Goal: Navigation & Orientation: Find specific page/section

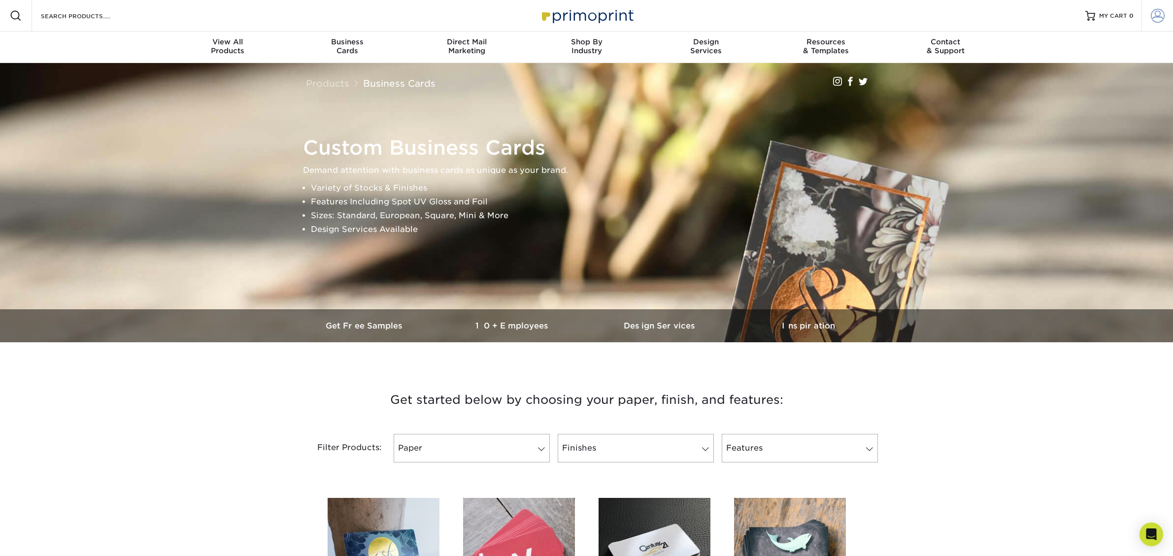
click at [1153, 13] on span at bounding box center [1158, 16] width 14 height 14
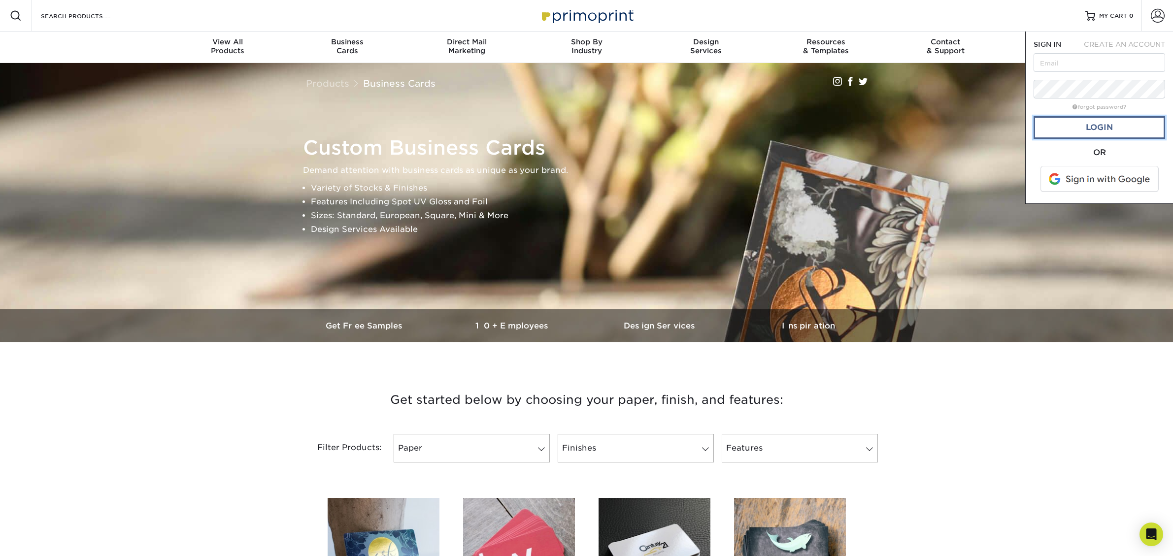
click at [1103, 125] on link "Login" at bounding box center [1100, 127] width 132 height 23
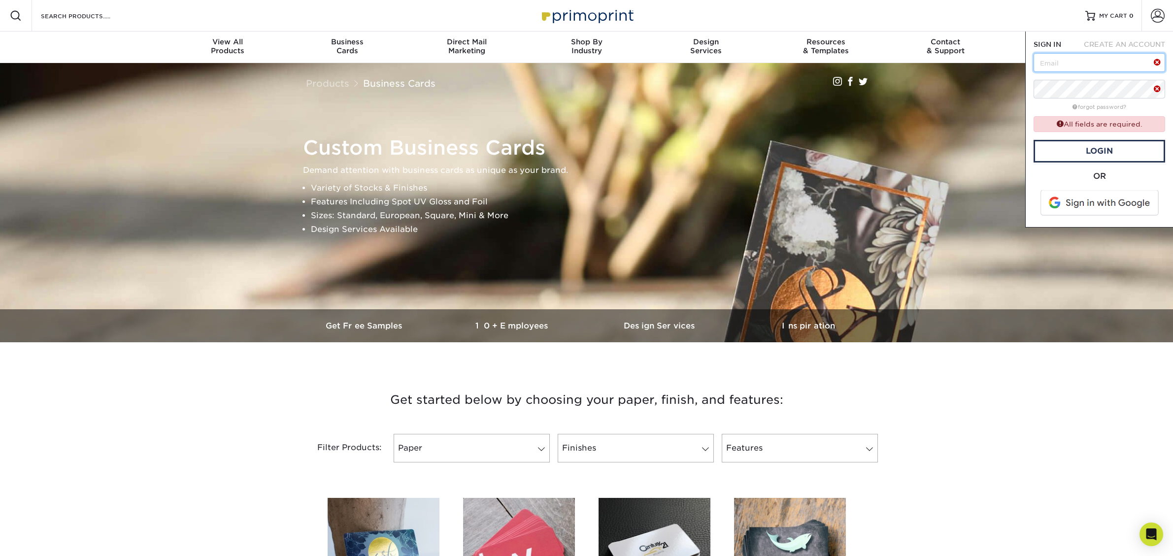
click at [1094, 64] on input "text" at bounding box center [1100, 62] width 132 height 19
type input "[EMAIL_ADDRESS][DOMAIN_NAME]"
click at [1102, 147] on link "Login" at bounding box center [1100, 151] width 132 height 23
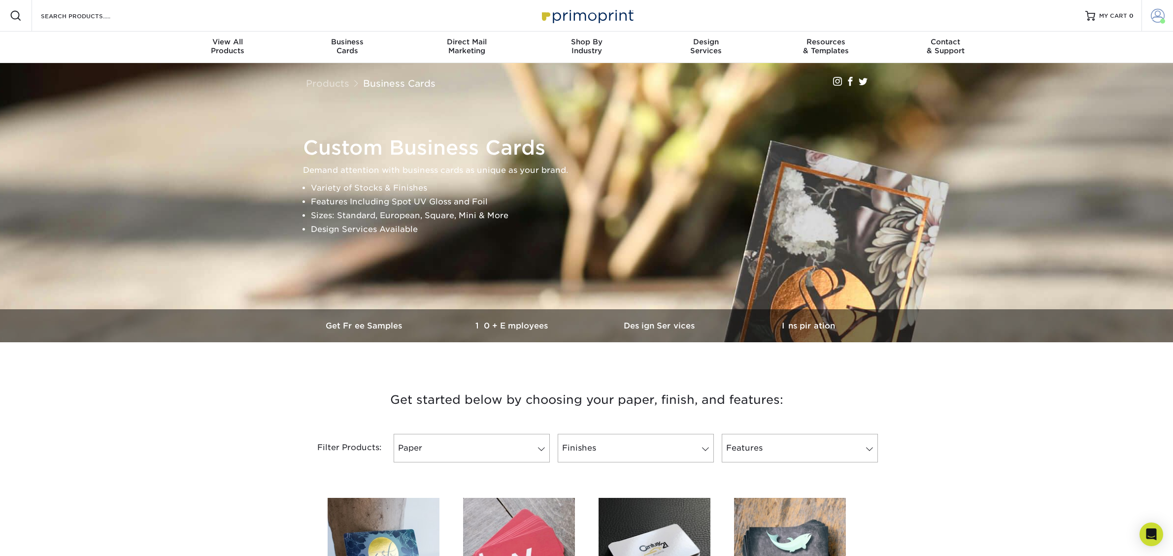
click at [1162, 16] on span at bounding box center [1158, 16] width 14 height 14
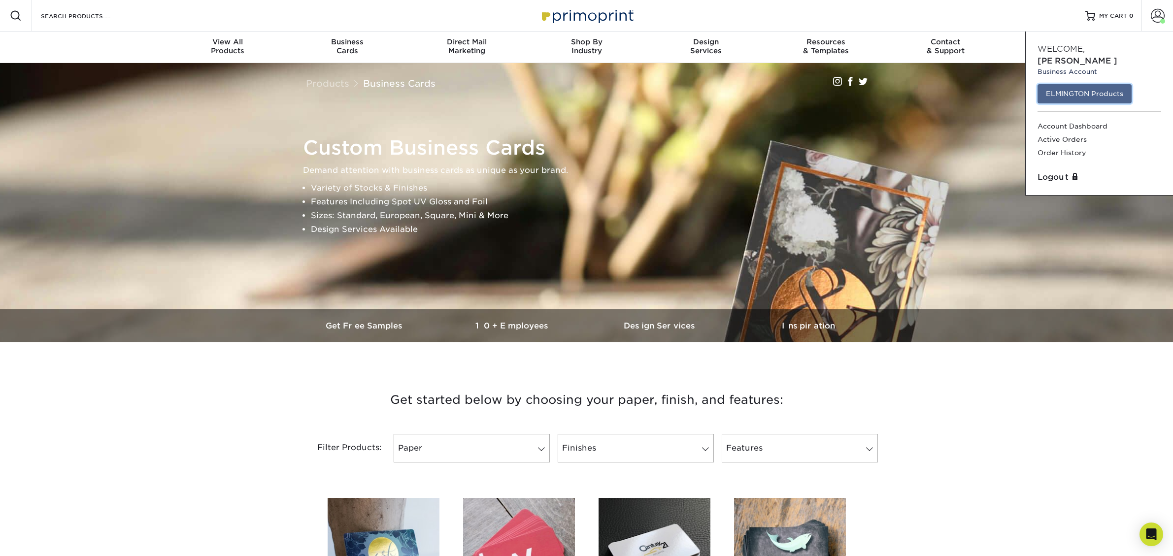
click at [1102, 84] on link "ELMINGTON Products" at bounding box center [1085, 93] width 94 height 19
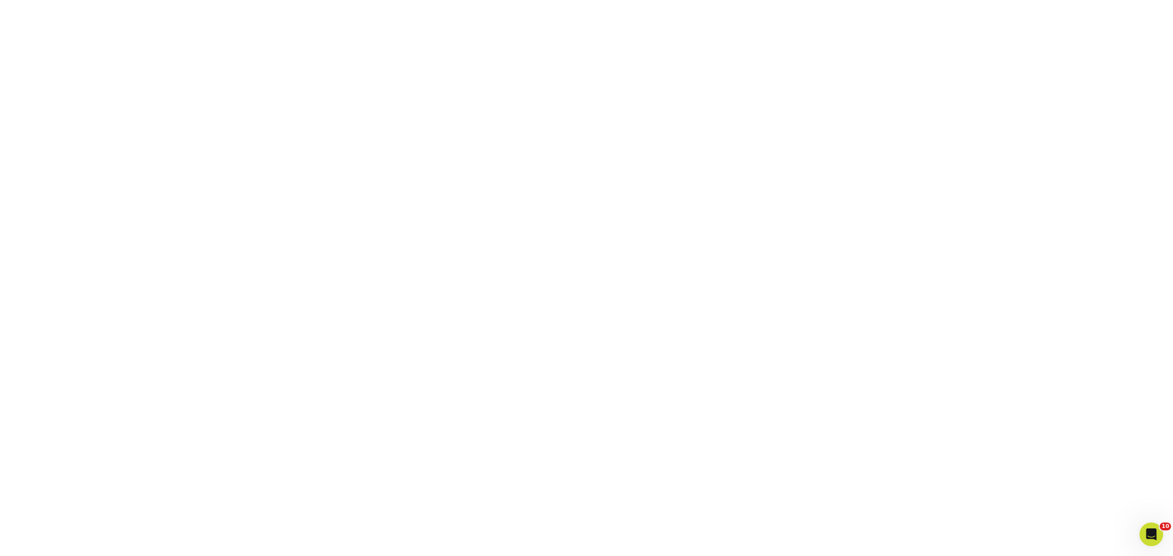
scroll to position [230, 0]
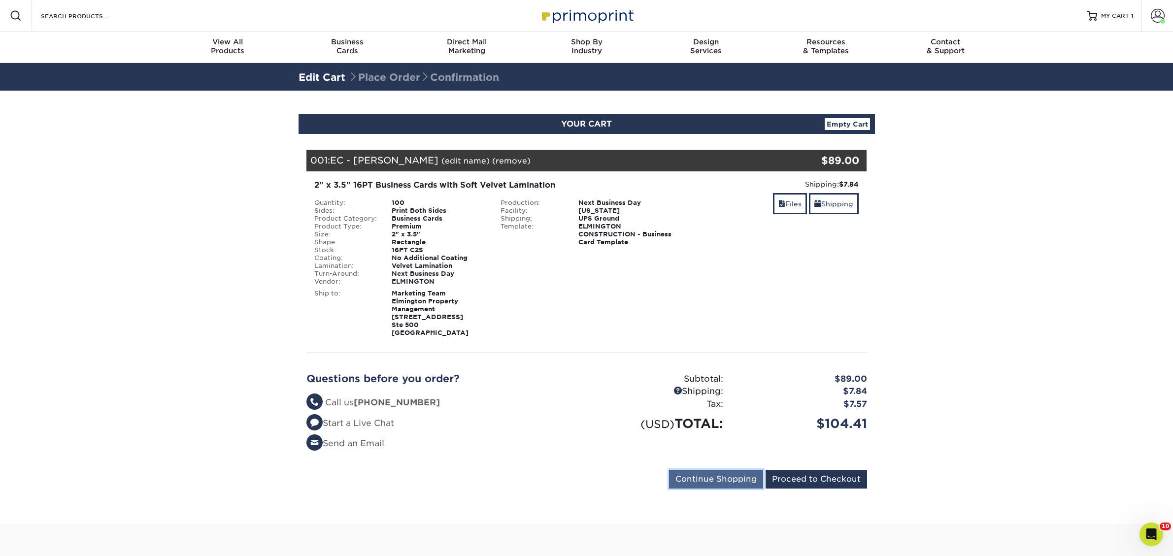
click at [722, 474] on input "Continue Shopping" at bounding box center [716, 479] width 94 height 19
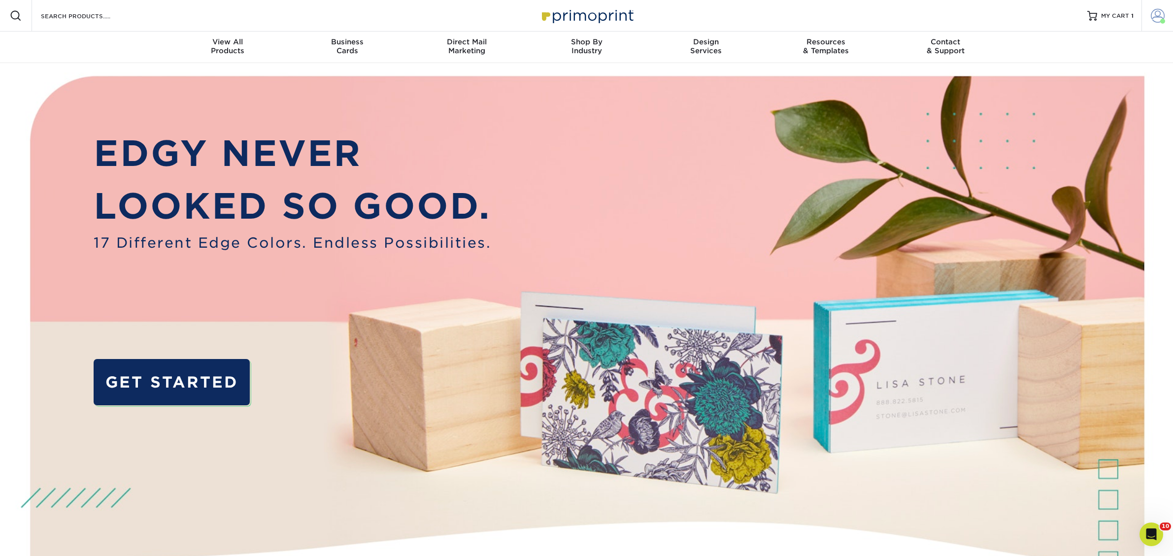
click at [1158, 15] on span at bounding box center [1158, 16] width 14 height 14
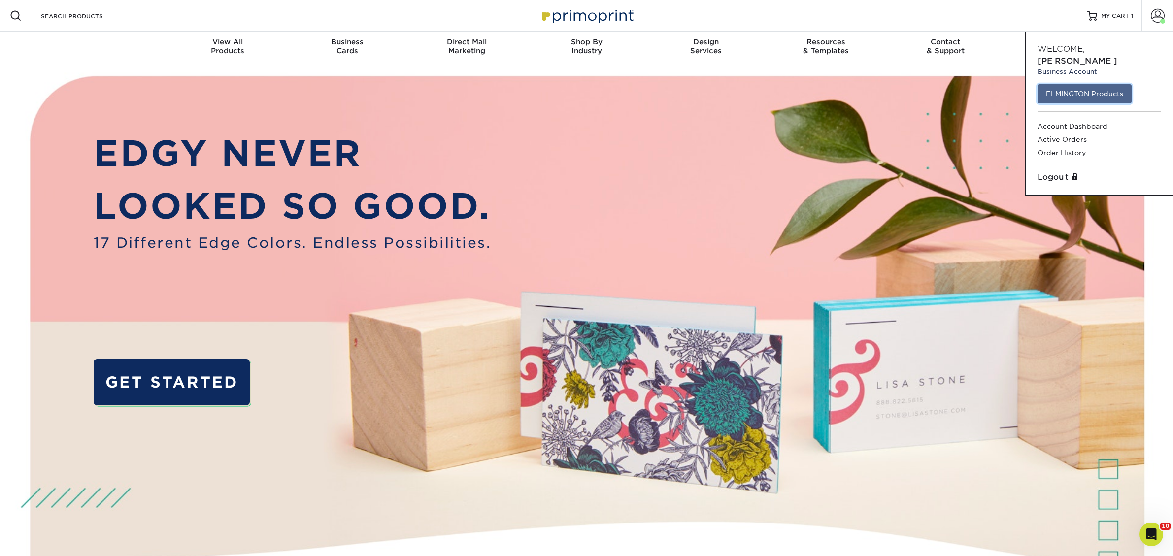
click at [1092, 84] on link "ELMINGTON Products" at bounding box center [1085, 93] width 94 height 19
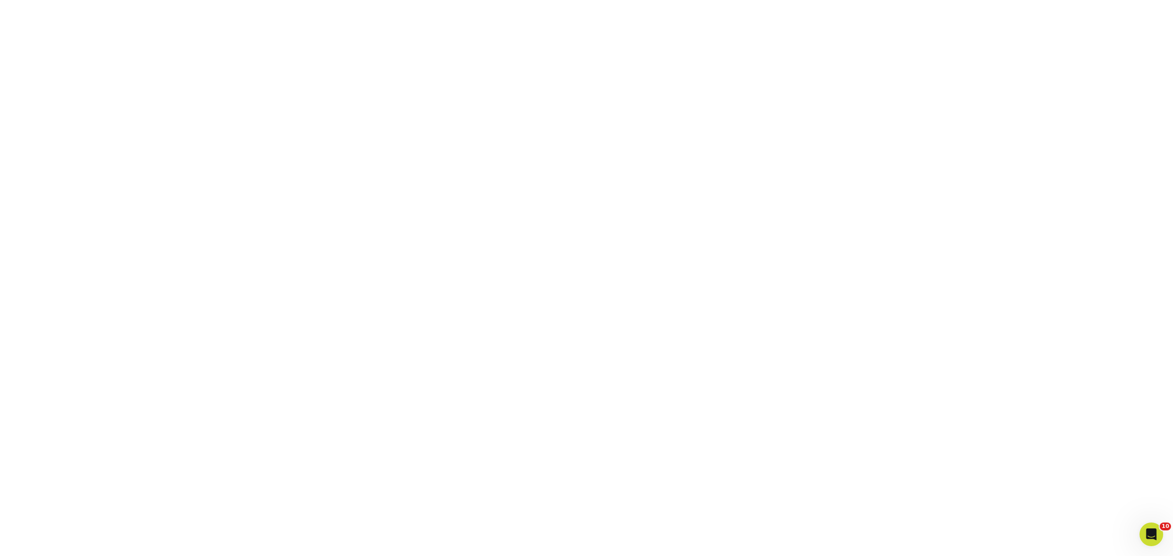
scroll to position [204, 0]
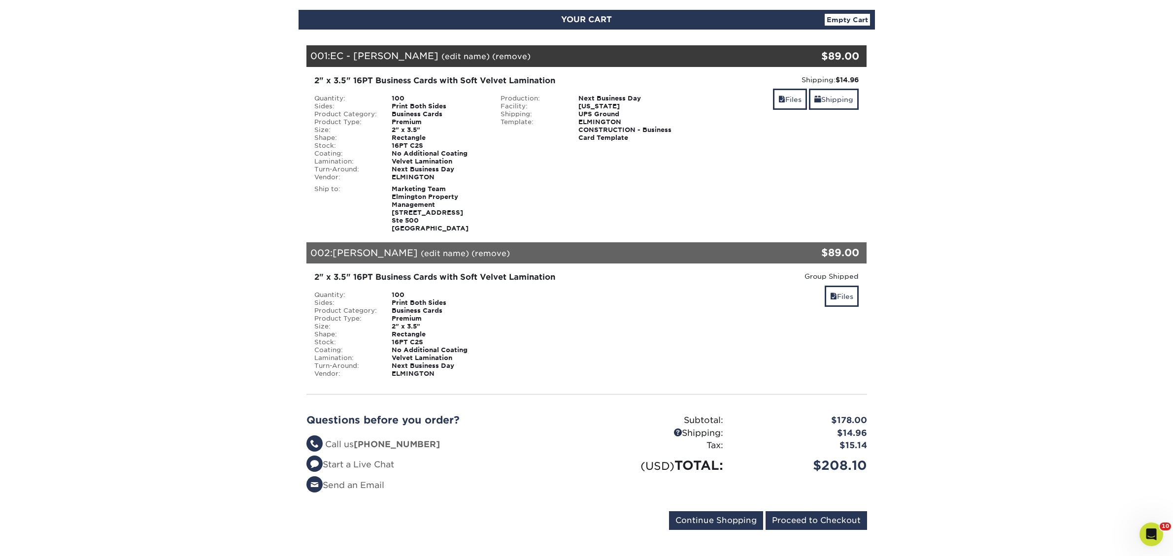
scroll to position [92, 0]
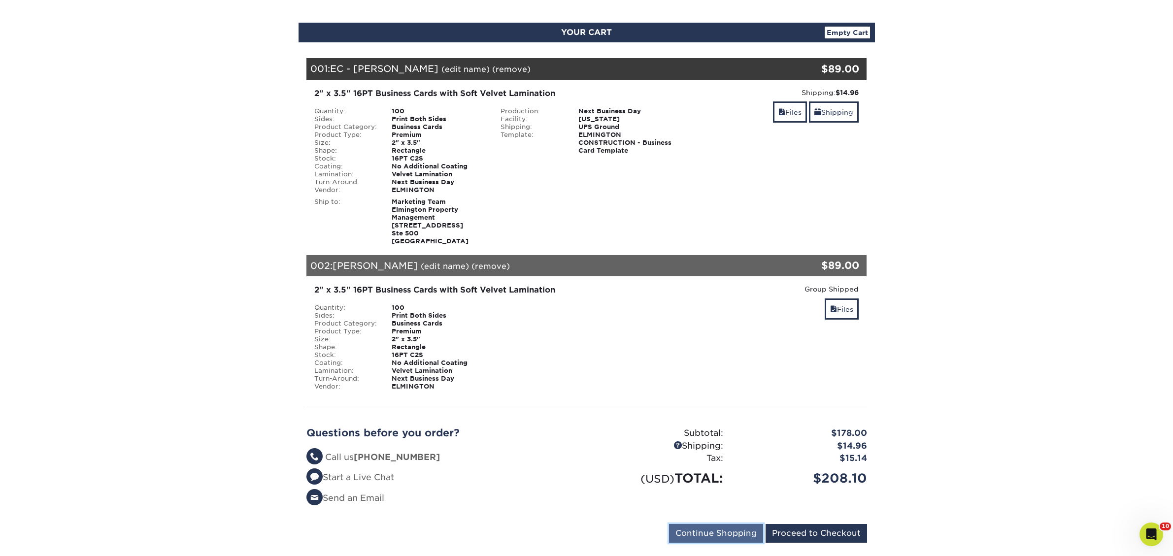
click at [694, 532] on input "Continue Shopping" at bounding box center [716, 533] width 94 height 19
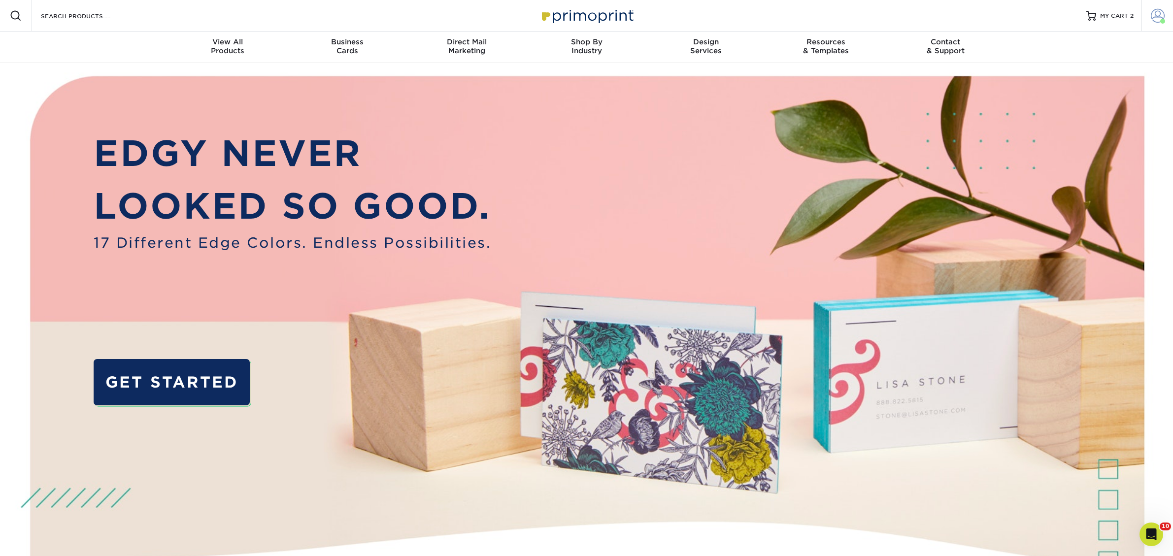
click at [1151, 13] on span at bounding box center [1158, 16] width 14 height 14
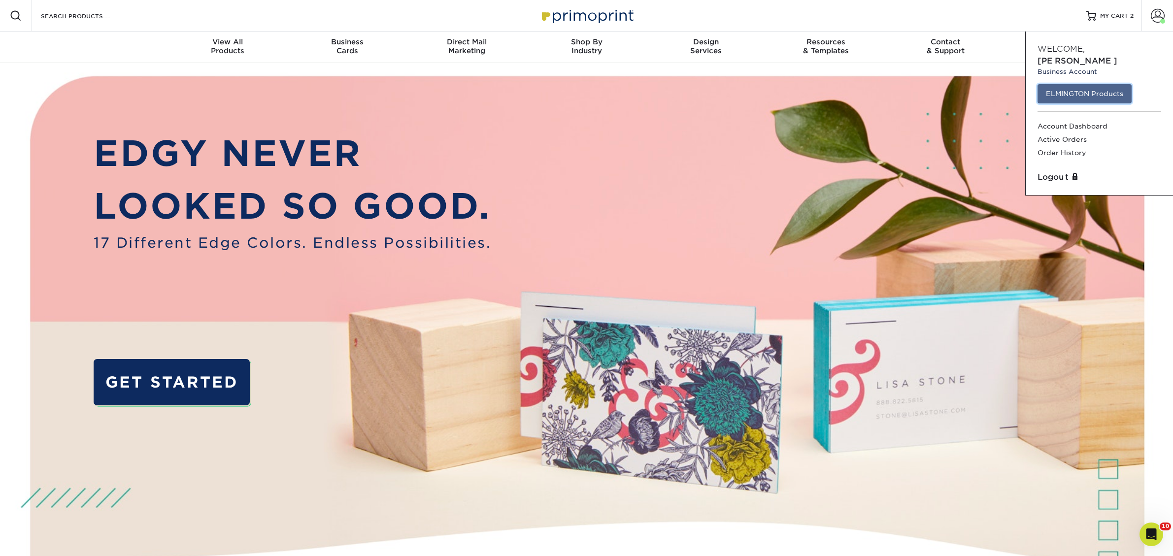
click at [1097, 84] on link "ELMINGTON Products" at bounding box center [1085, 93] width 94 height 19
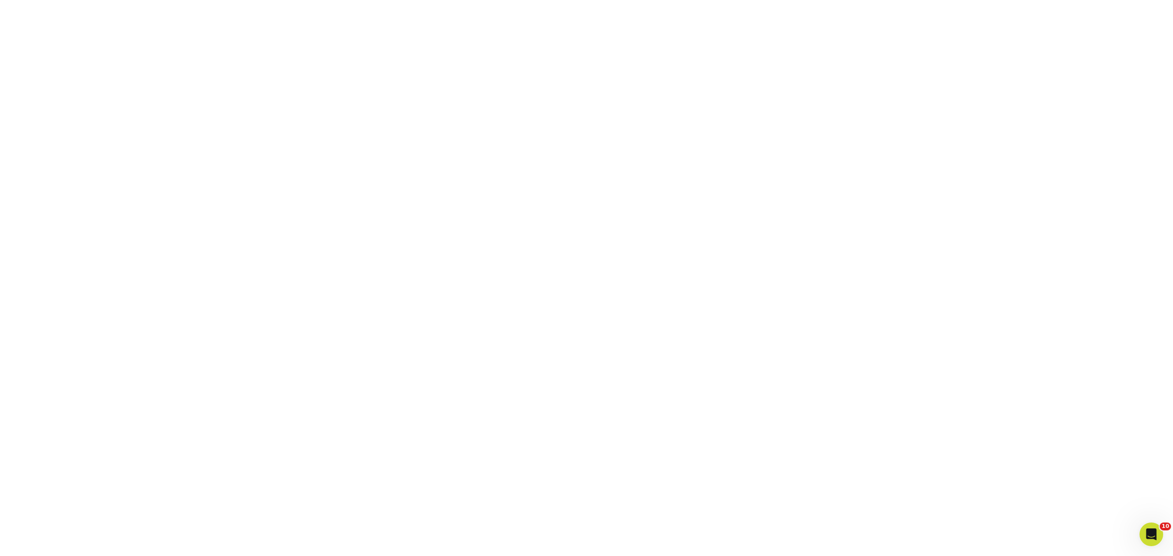
scroll to position [174, 0]
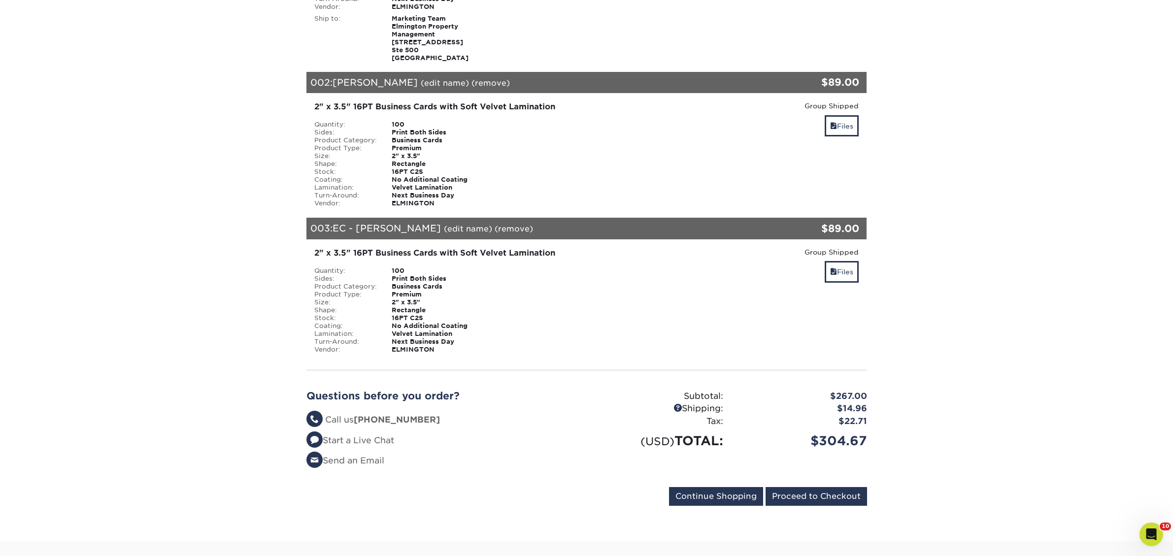
scroll to position [224, 0]
